Goal: Task Accomplishment & Management: Use online tool/utility

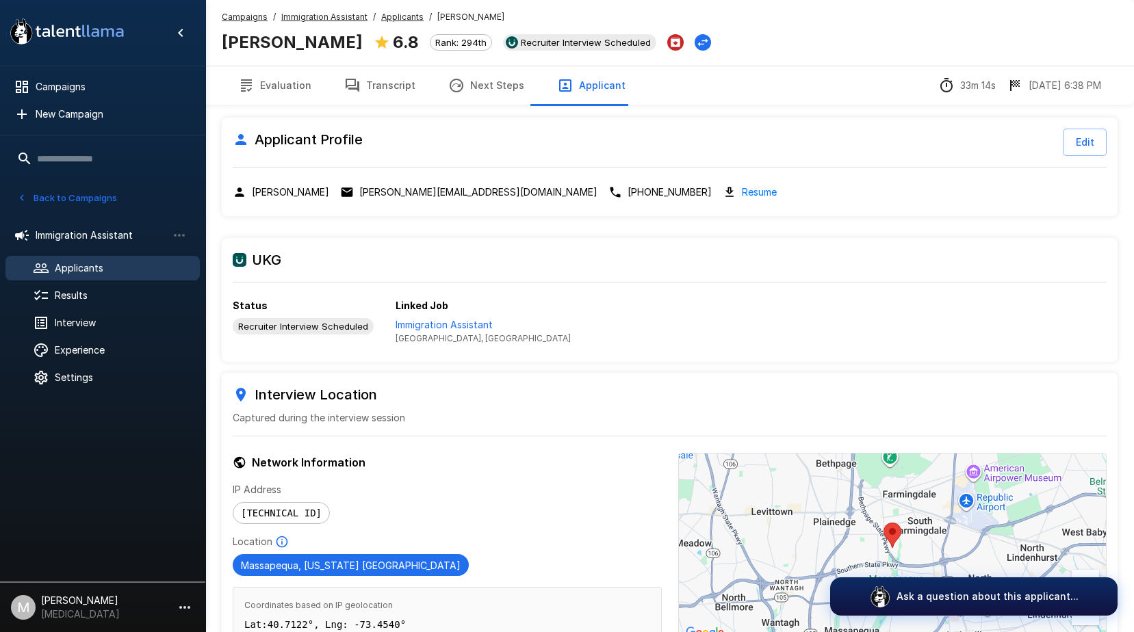
click at [414, 22] on span "Applicants" at bounding box center [402, 17] width 42 height 14
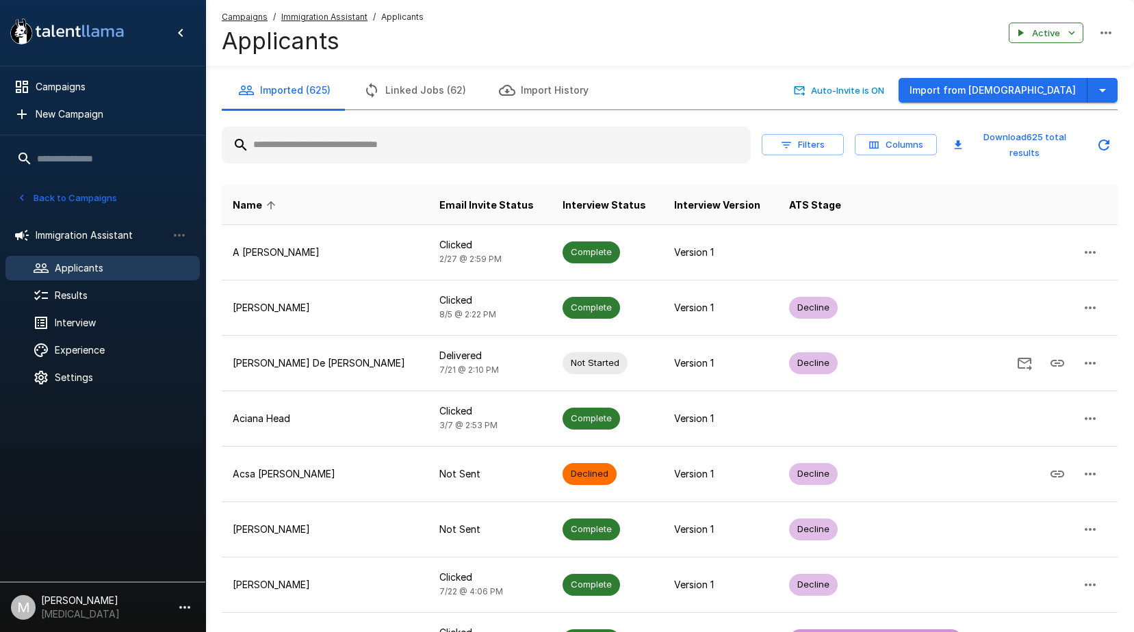
click at [313, 153] on input "text" at bounding box center [486, 145] width 529 height 25
click at [320, 149] on input "text" at bounding box center [486, 145] width 529 height 25
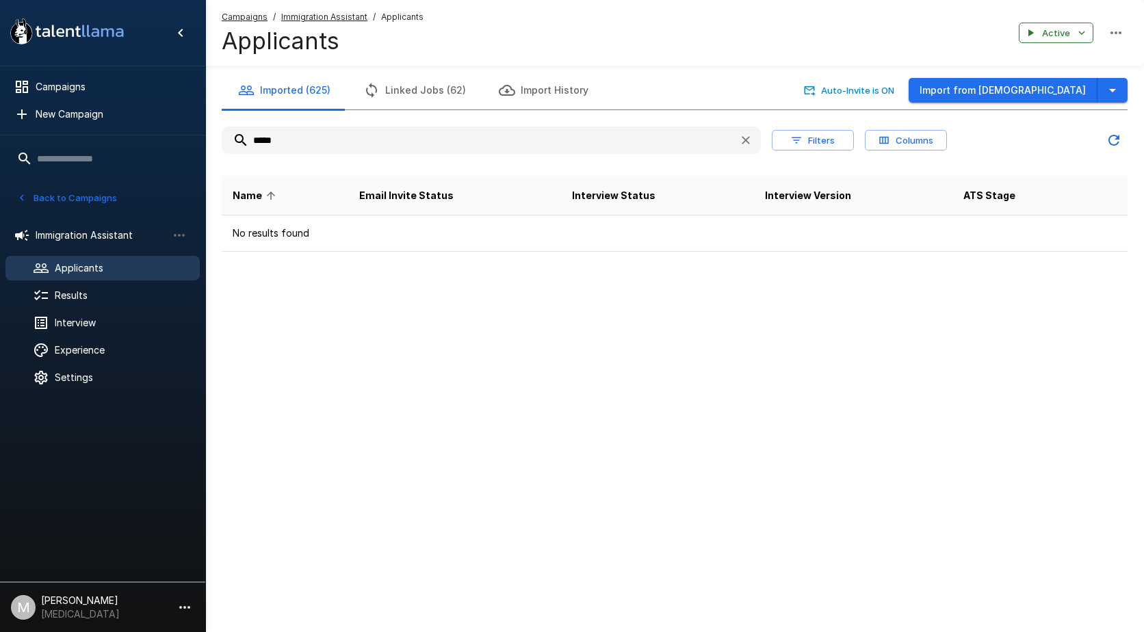
type input "*****"
click at [248, 16] on u "Campaigns" at bounding box center [245, 17] width 46 height 10
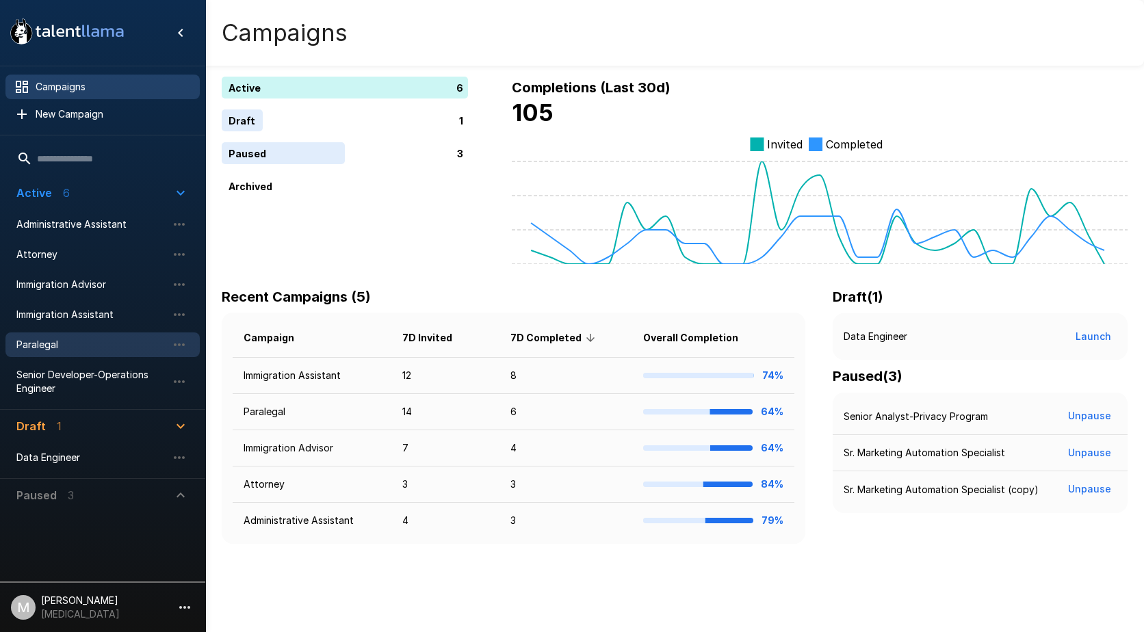
click at [65, 348] on span "Paralegal" at bounding box center [91, 345] width 151 height 14
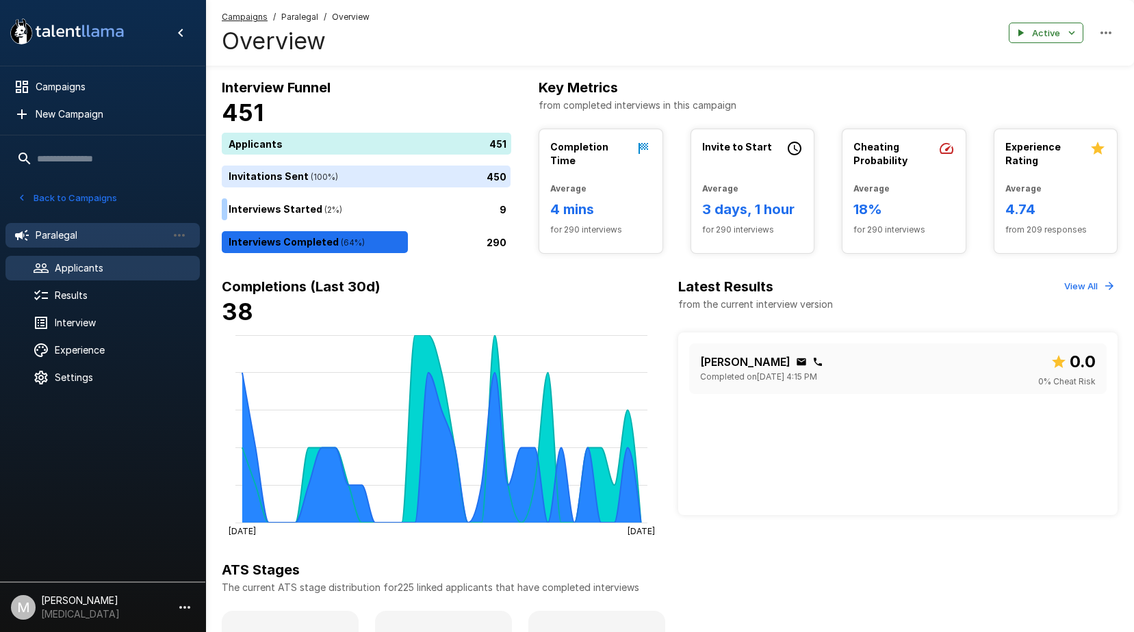
click at [129, 260] on div "Applicants" at bounding box center [102, 268] width 194 height 25
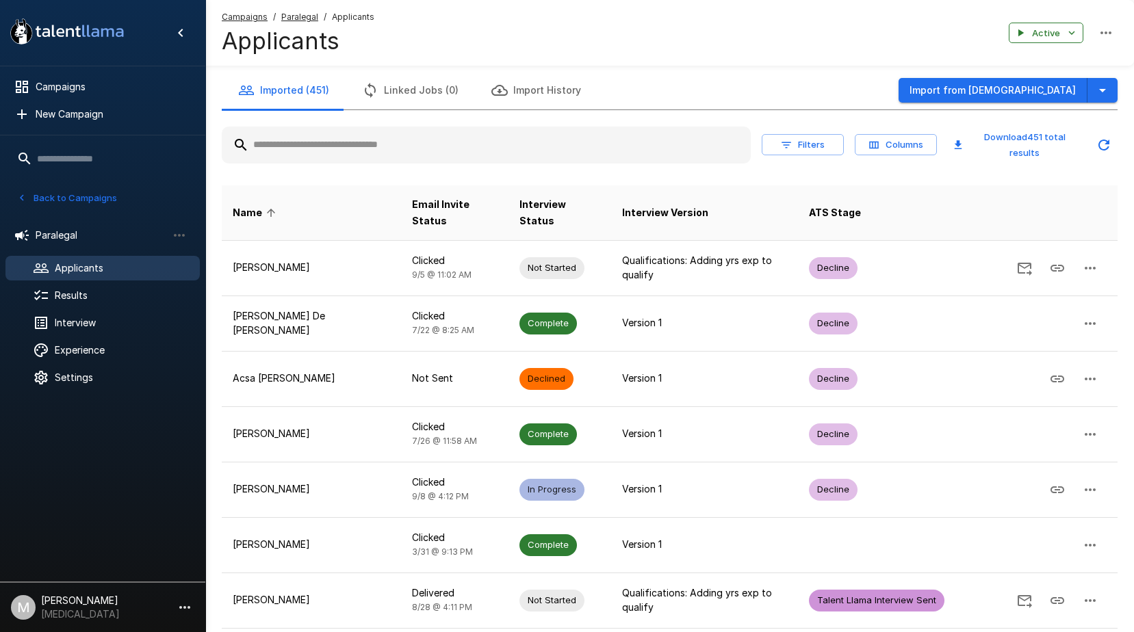
click at [270, 148] on input "text" at bounding box center [486, 145] width 529 height 25
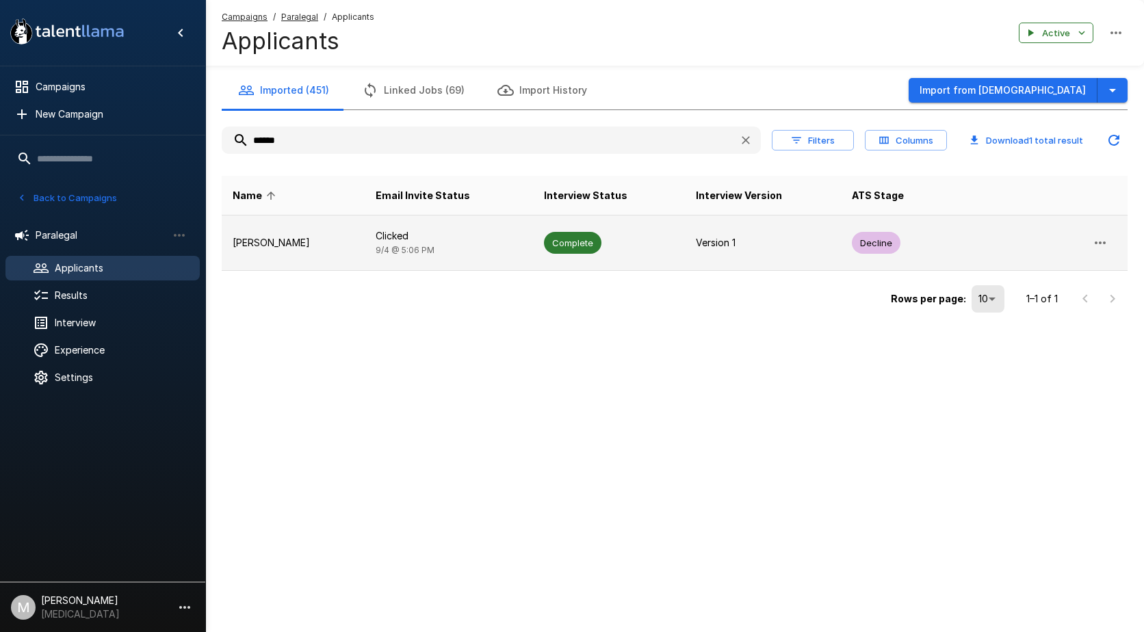
type input "******"
click at [422, 233] on p "Clicked" at bounding box center [449, 236] width 146 height 14
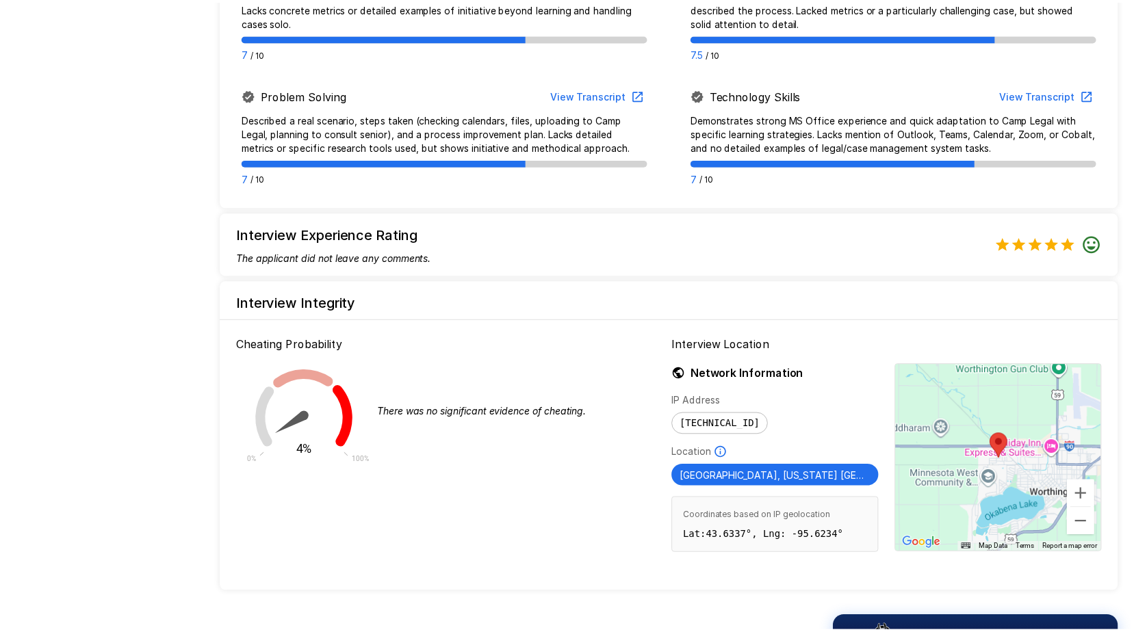
scroll to position [1029, 0]
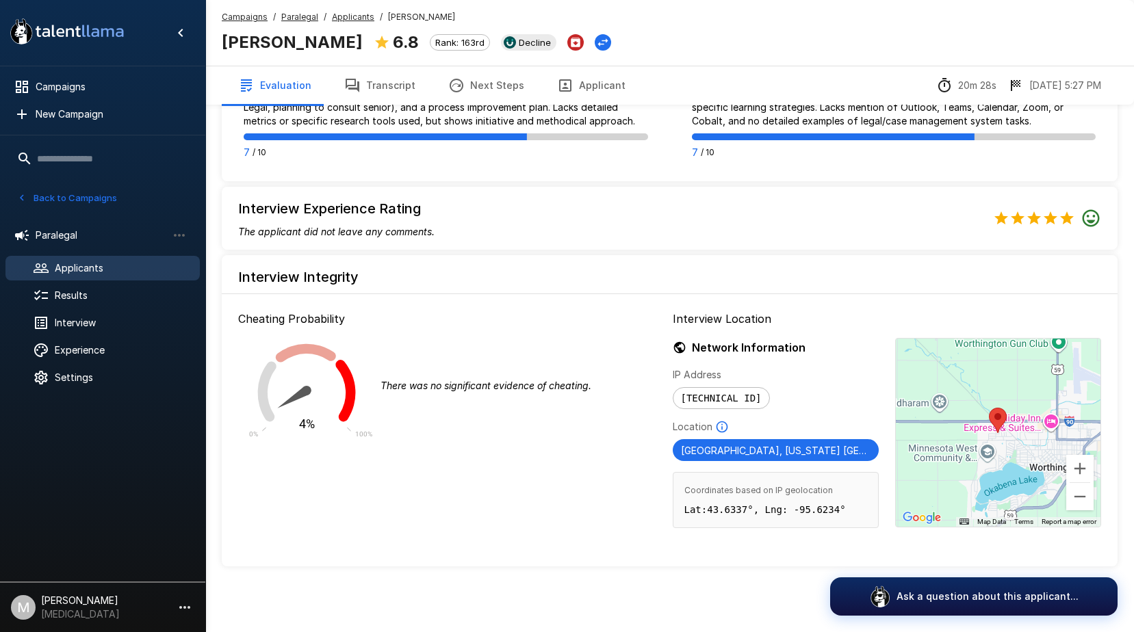
click at [493, 92] on button "Next Steps" at bounding box center [486, 85] width 109 height 38
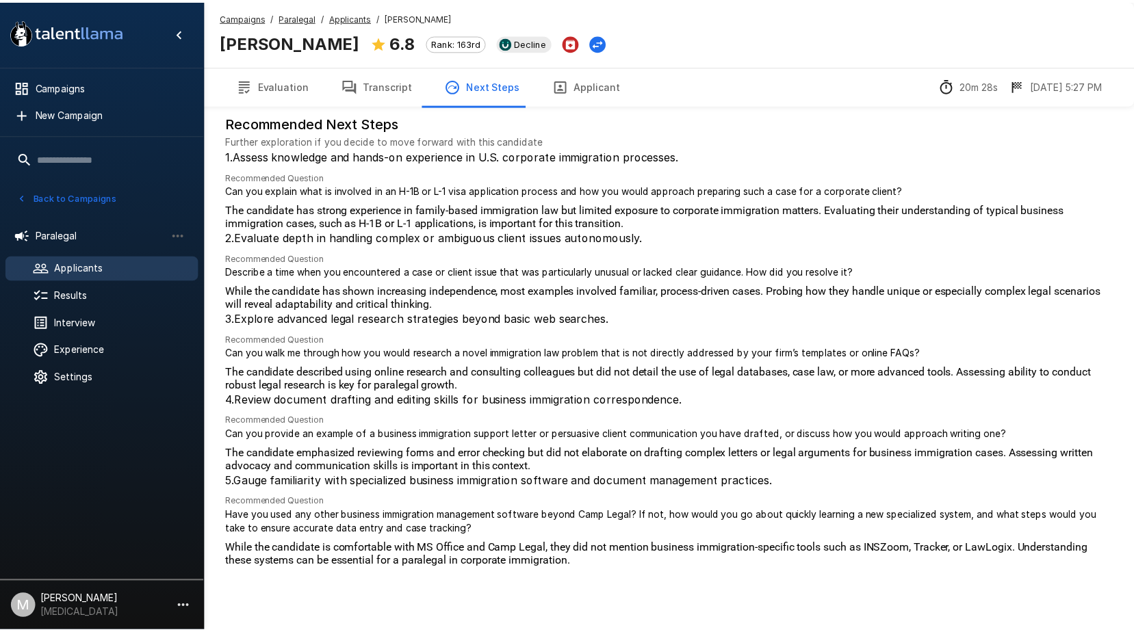
scroll to position [158, 0]
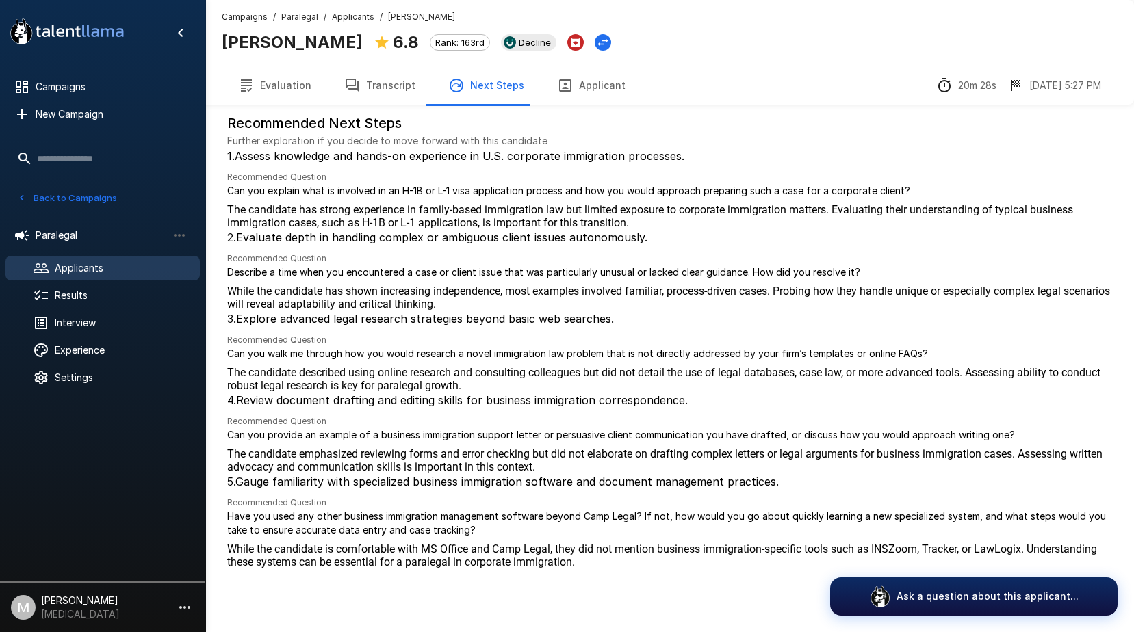
click at [389, 94] on button "Transcript" at bounding box center [380, 85] width 104 height 38
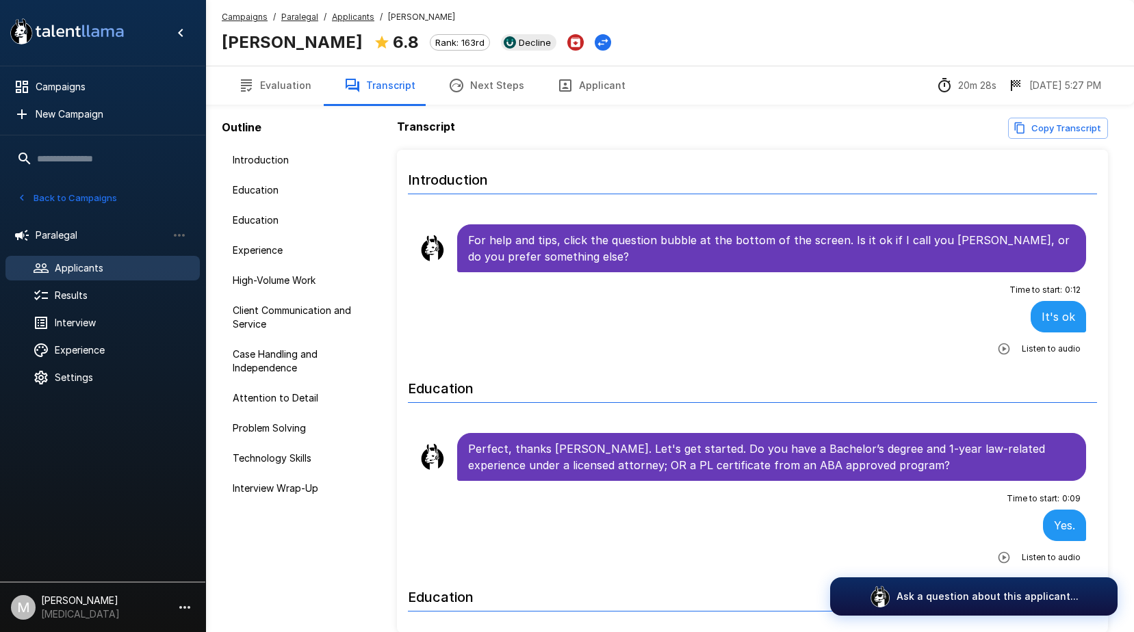
click at [1078, 127] on button "Copy Transcript" at bounding box center [1058, 128] width 100 height 21
click at [230, 16] on u "Campaigns" at bounding box center [245, 17] width 46 height 10
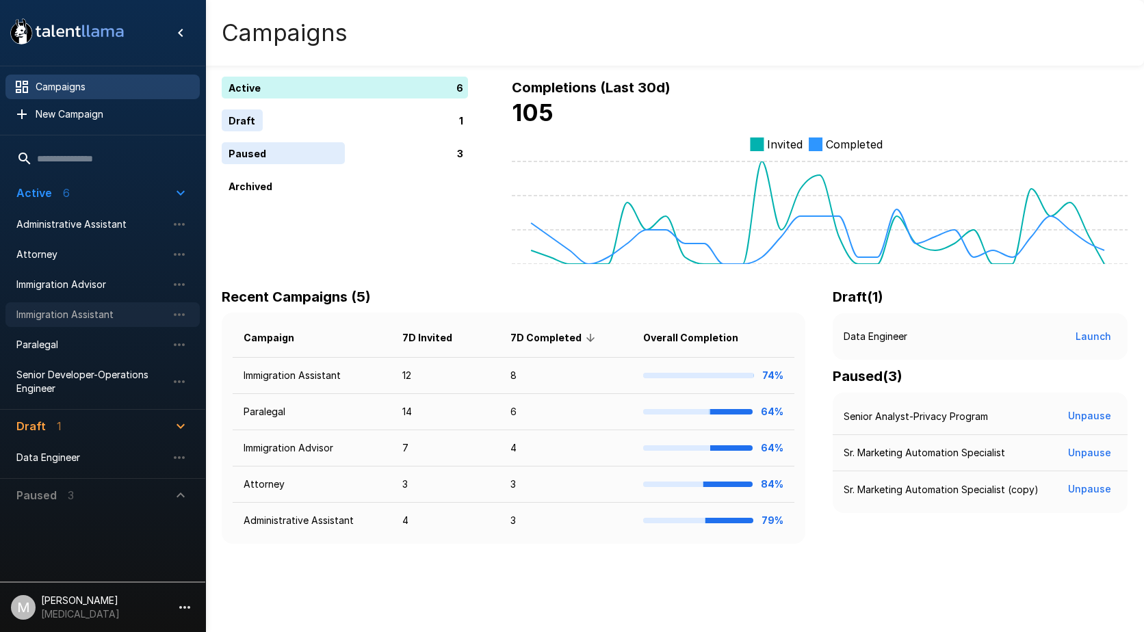
click at [53, 310] on span "Immigration Assistant" at bounding box center [91, 315] width 151 height 14
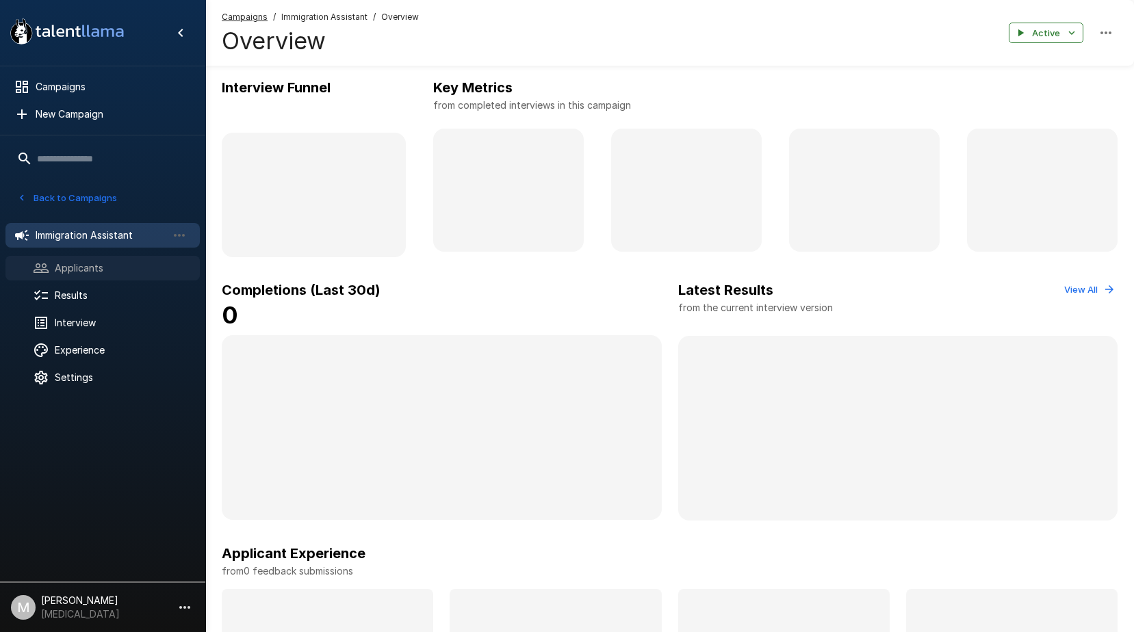
click at [93, 275] on span "Applicants" at bounding box center [122, 268] width 134 height 14
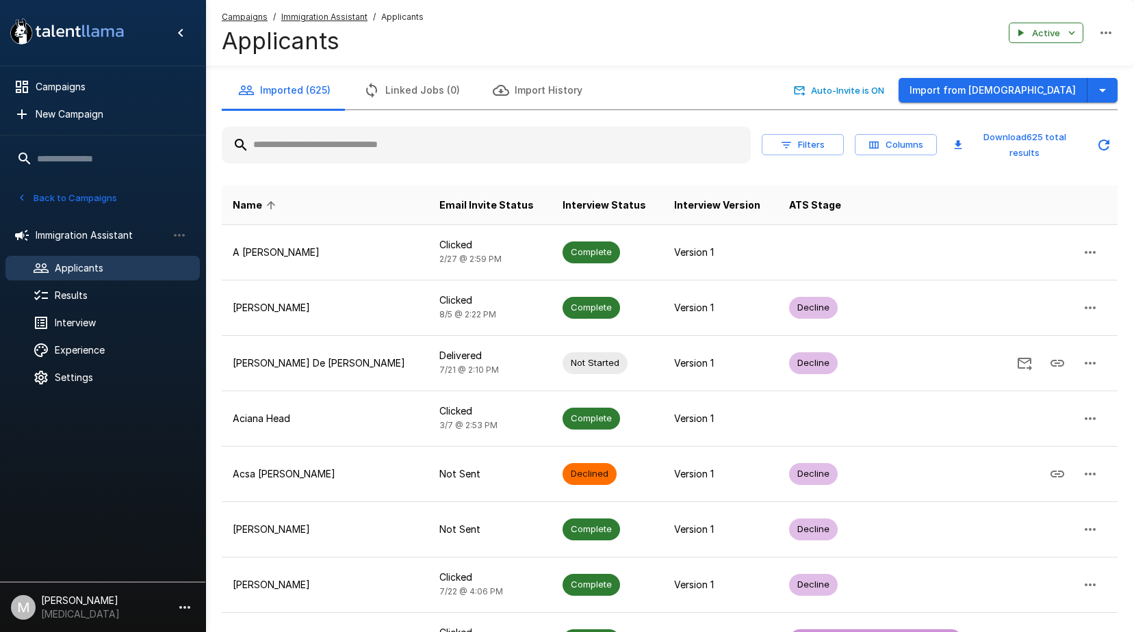
click at [368, 151] on input "text" at bounding box center [486, 145] width 529 height 25
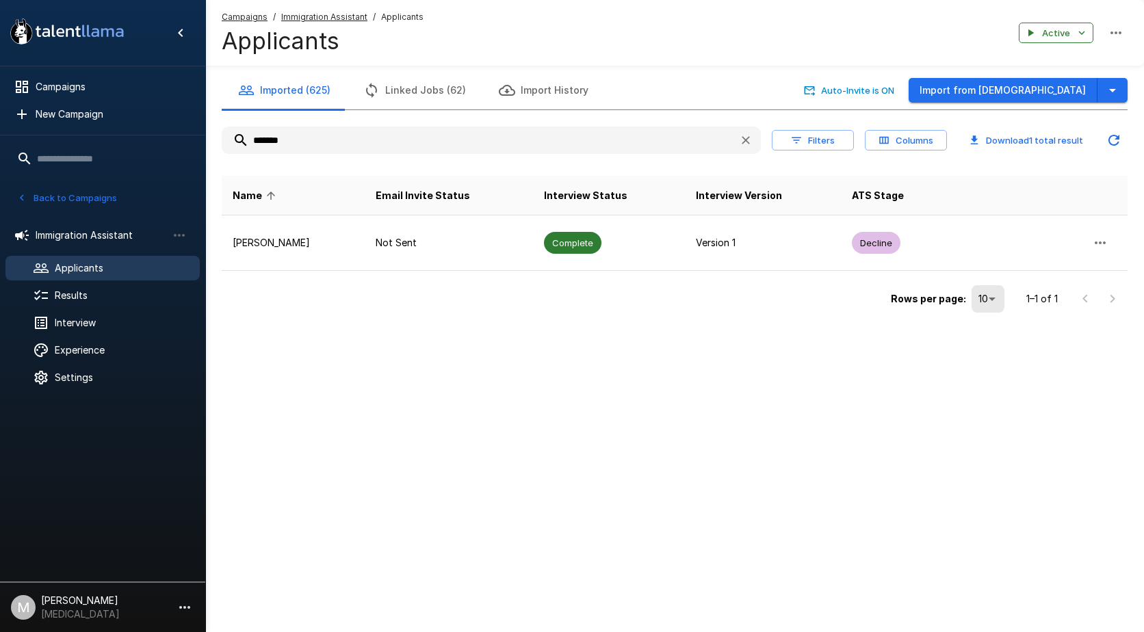
type input "*******"
click at [236, 21] on u "Campaigns" at bounding box center [245, 17] width 46 height 10
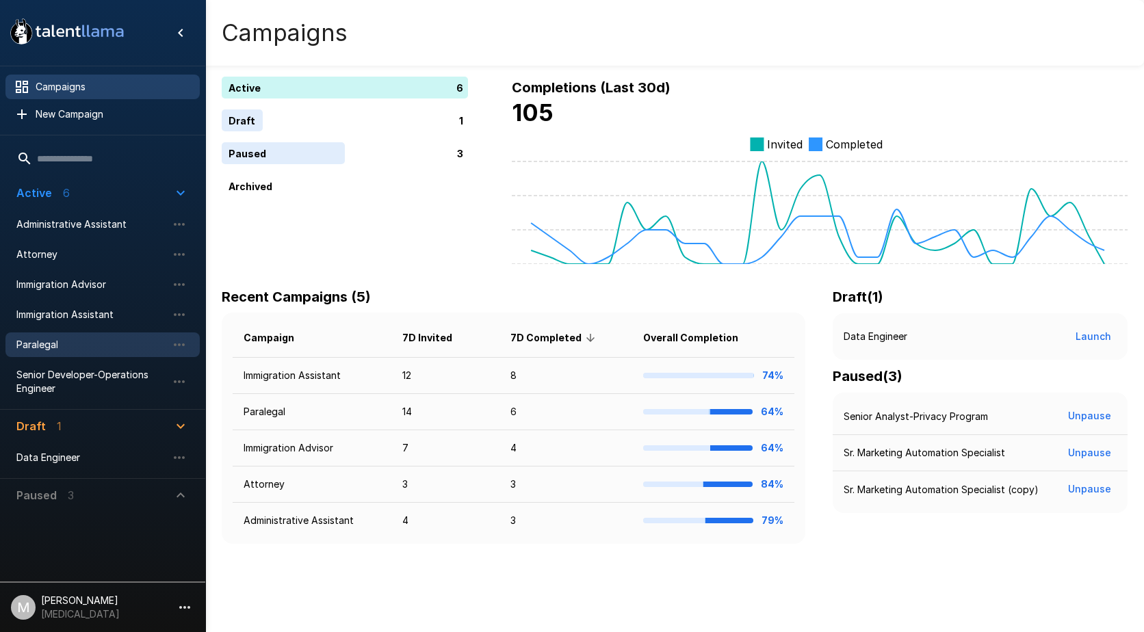
click at [49, 340] on span "Paralegal" at bounding box center [91, 345] width 151 height 14
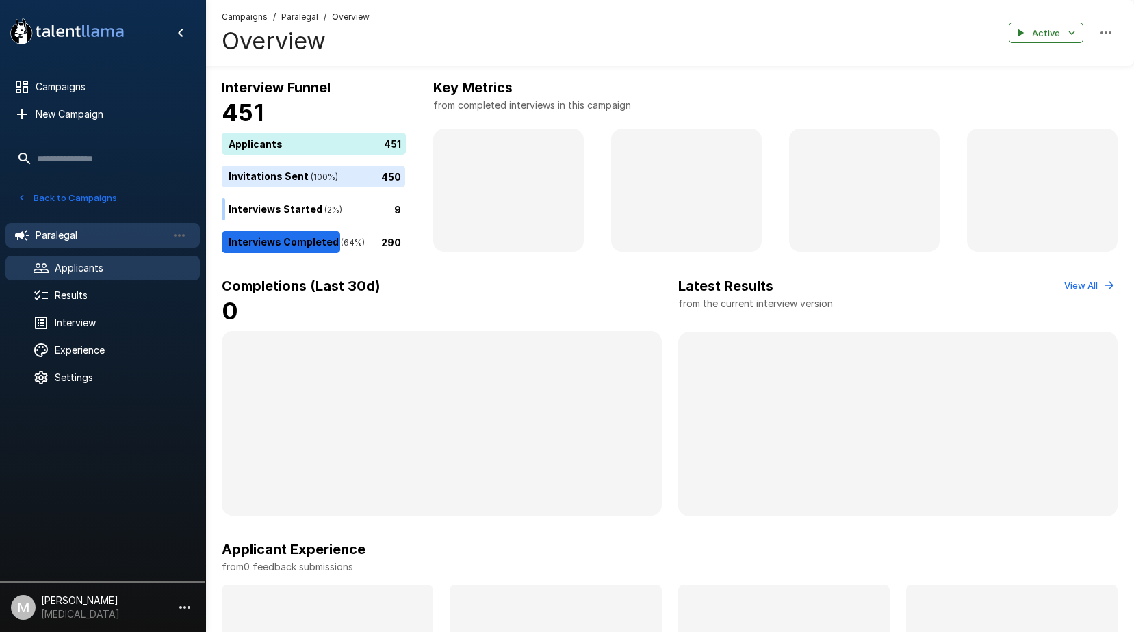
click at [81, 279] on div "Applicants" at bounding box center [102, 268] width 194 height 25
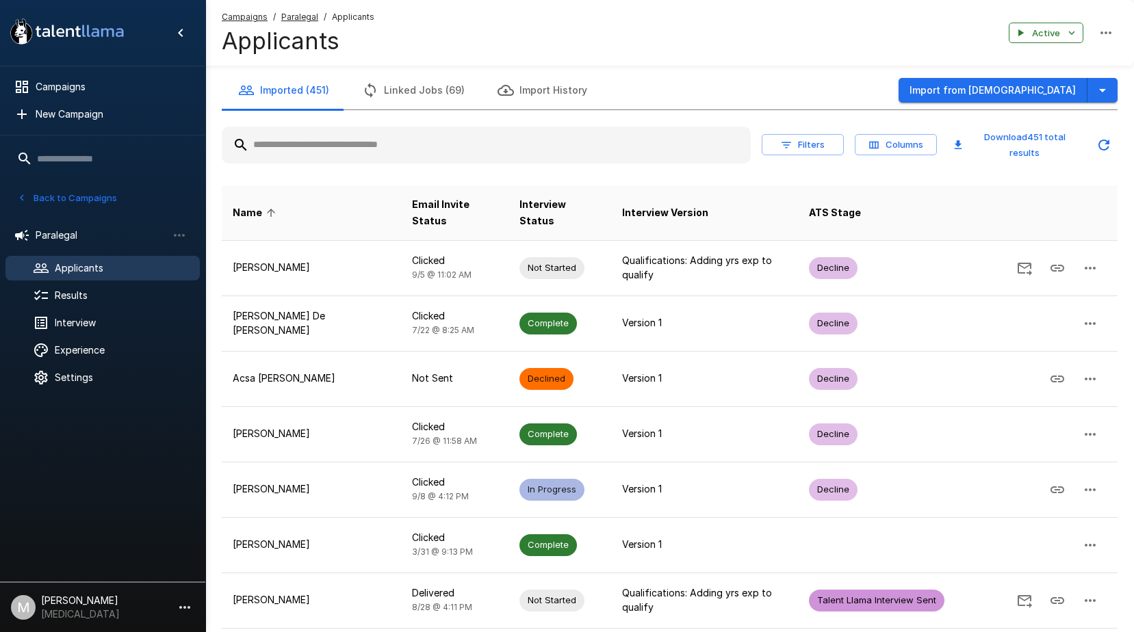
click at [394, 130] on div at bounding box center [486, 145] width 529 height 37
click at [388, 136] on input "text" at bounding box center [486, 145] width 529 height 25
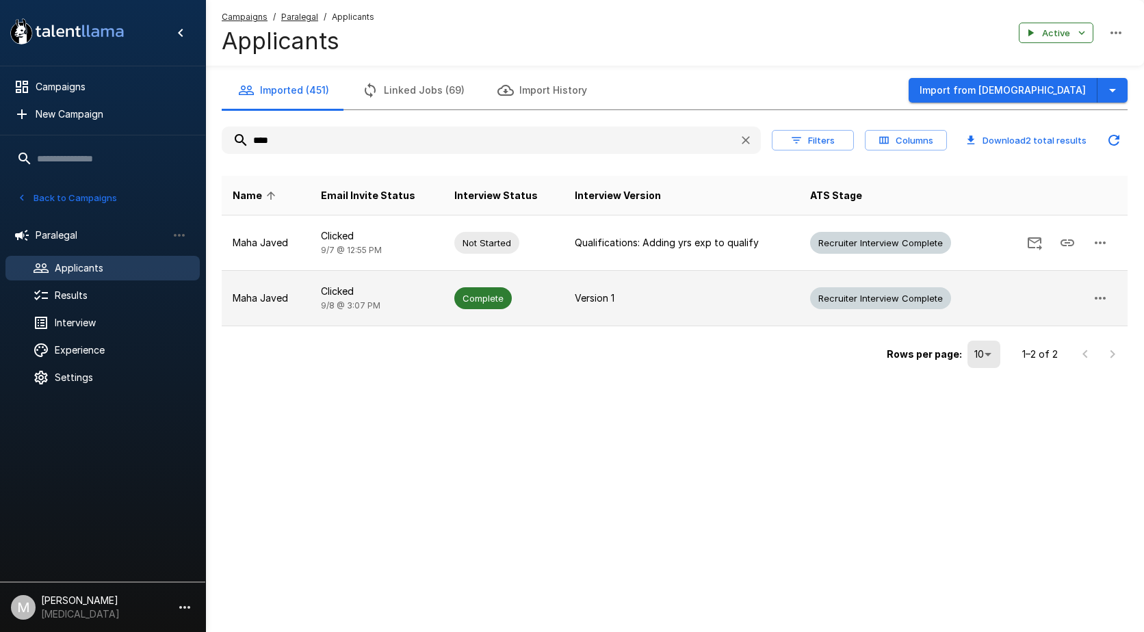
type input "****"
click at [654, 313] on td "Version 1" at bounding box center [681, 298] width 235 height 55
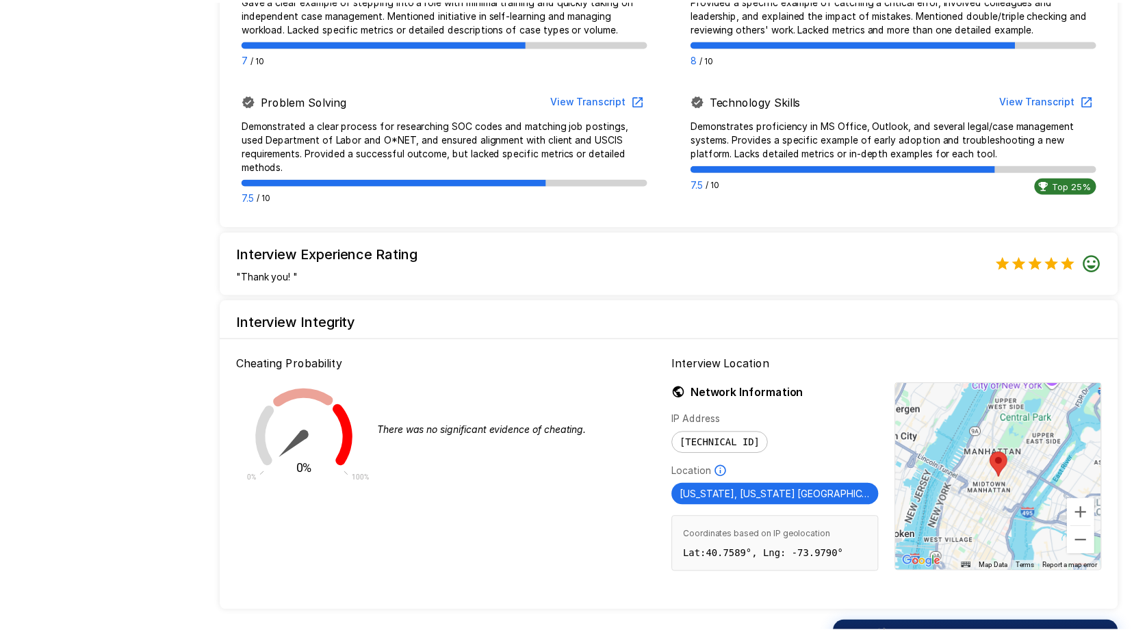
scroll to position [1035, 0]
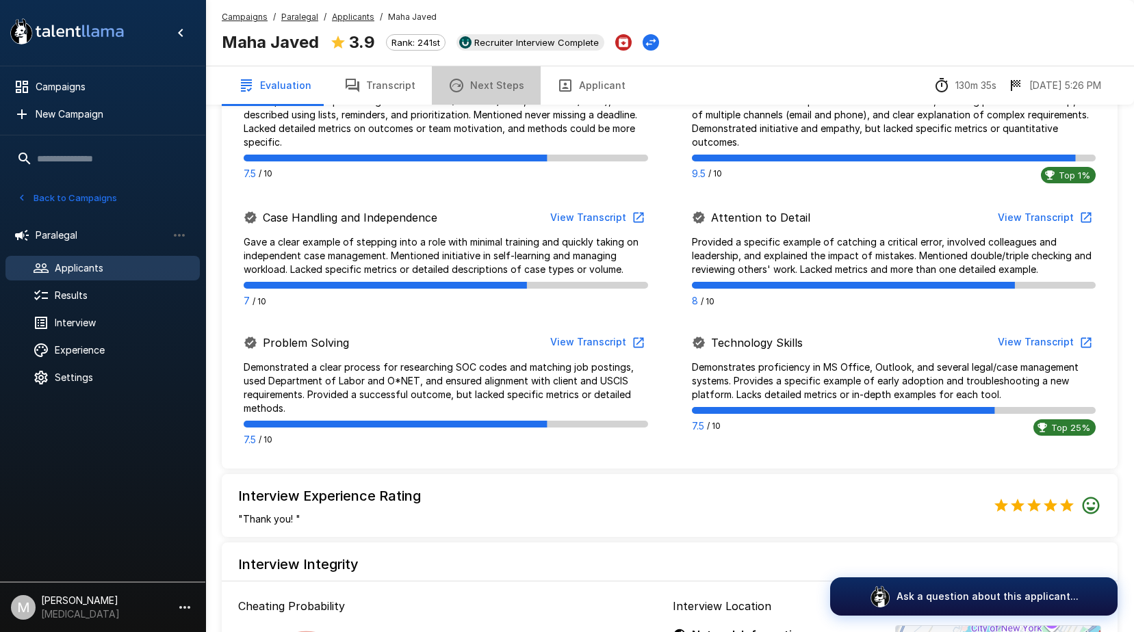
click at [498, 97] on button "Next Steps" at bounding box center [486, 85] width 109 height 38
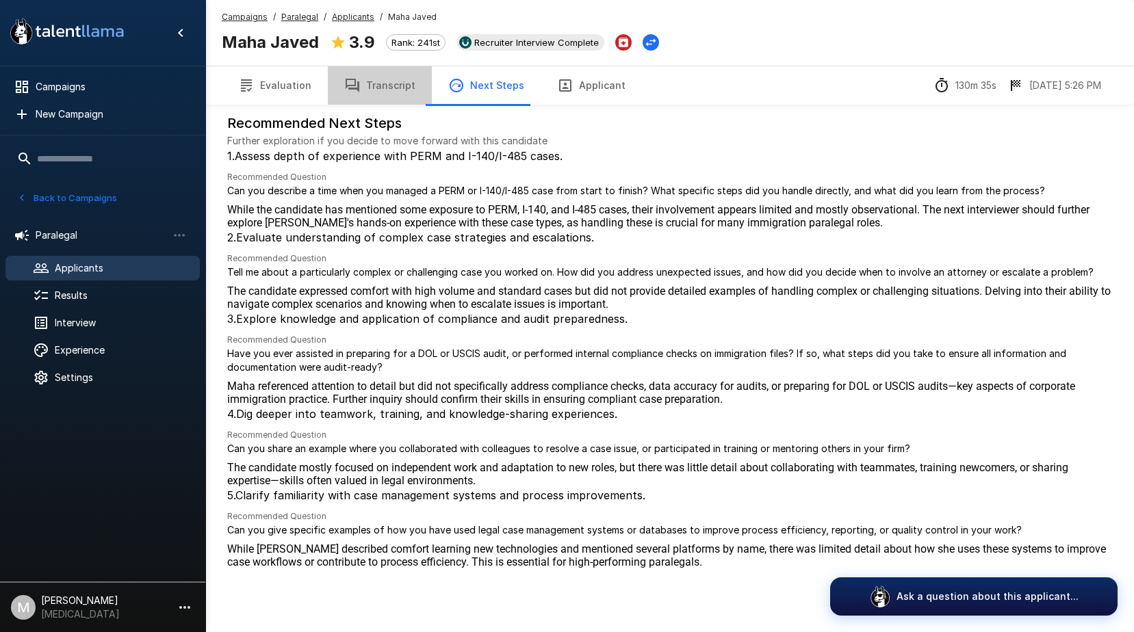
click at [397, 94] on button "Transcript" at bounding box center [380, 85] width 104 height 38
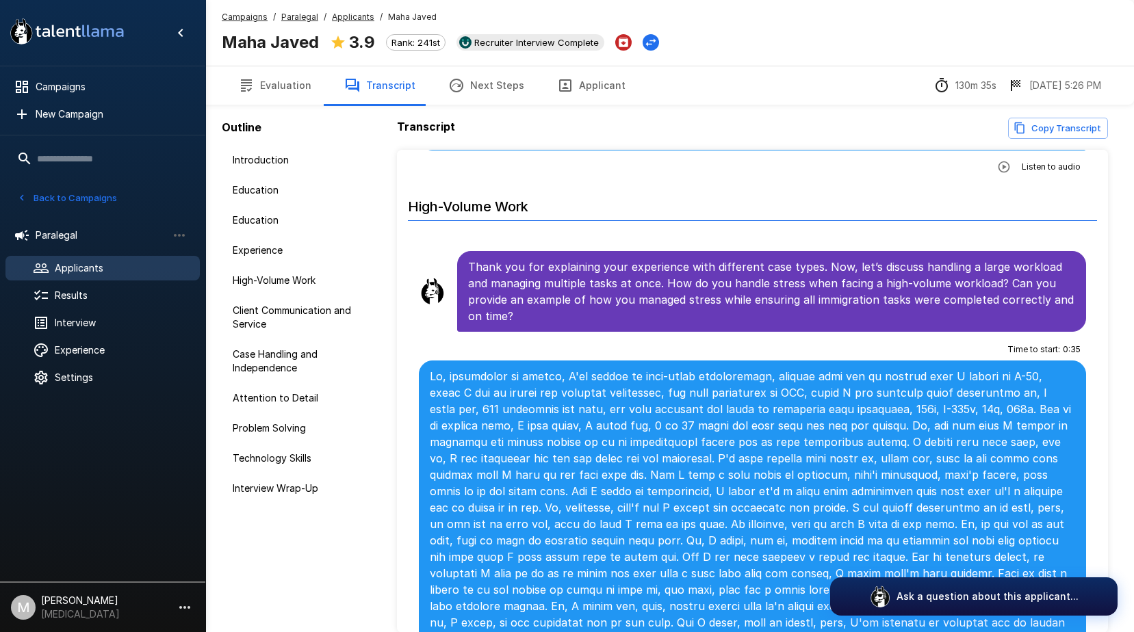
scroll to position [1437, 0]
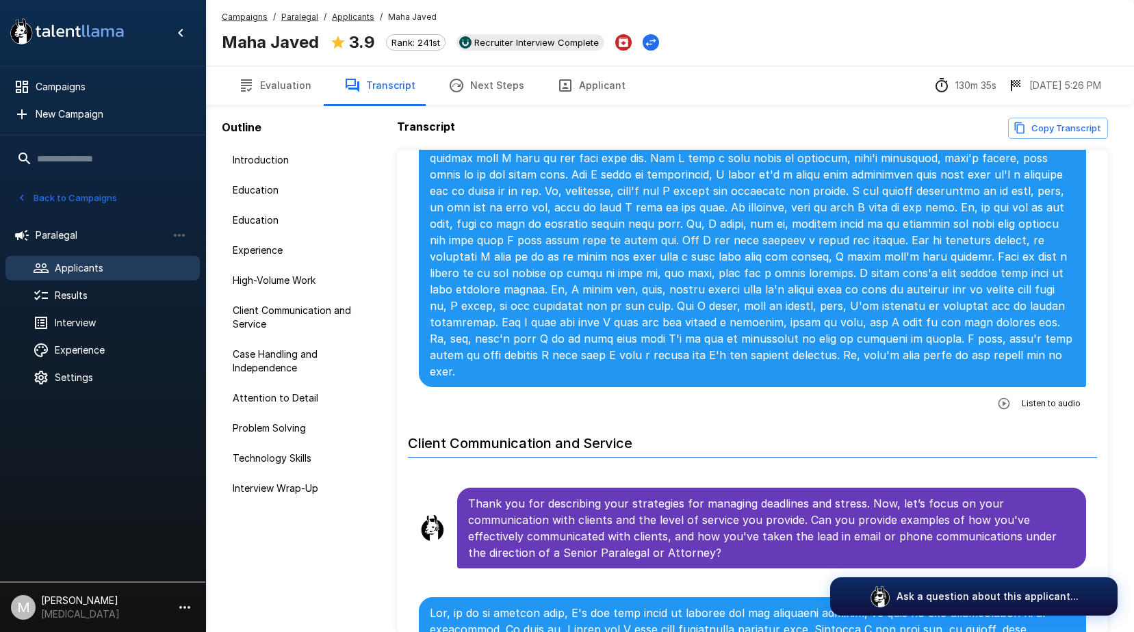
click at [1056, 120] on button "Copy Transcript" at bounding box center [1058, 128] width 100 height 21
click at [296, 80] on button "Evaluation" at bounding box center [275, 85] width 106 height 38
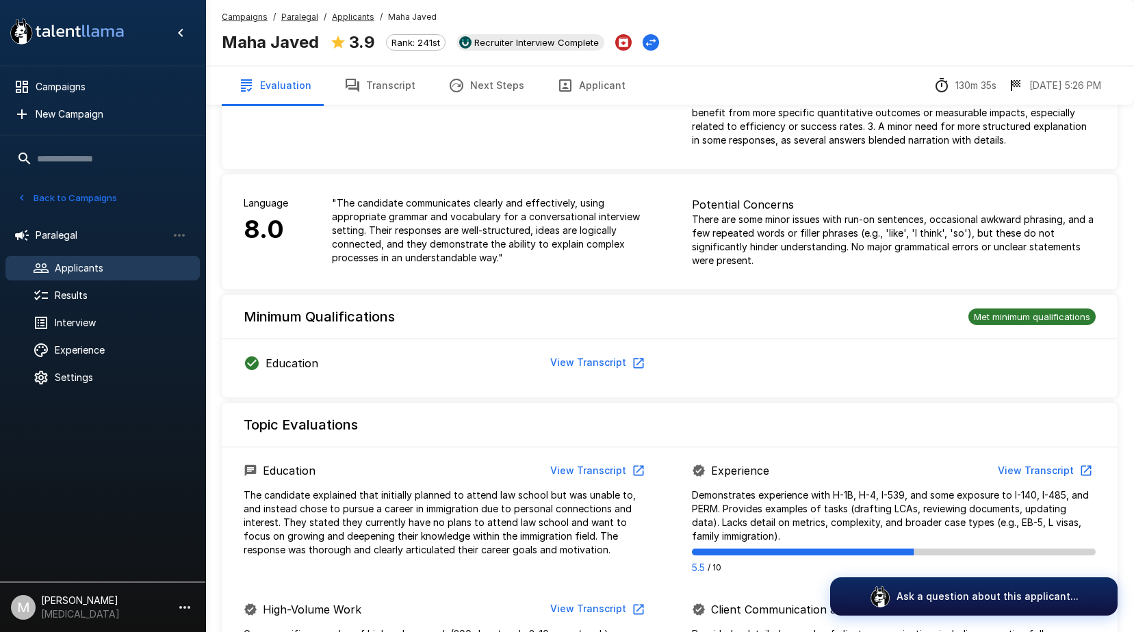
scroll to position [274, 0]
